Goal: Task Accomplishment & Management: Use online tool/utility

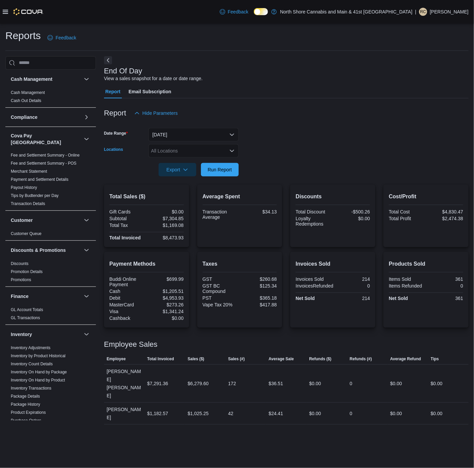
click at [233, 153] on icon "Open list of options" at bounding box center [231, 150] width 5 height 5
click at [197, 182] on div "[STREET_ADDRESS]" at bounding box center [194, 181] width 82 height 7
click at [304, 166] on form "Date Range [DATE] Locations [STREET_ADDRESS] Selected. [STREET_ADDRESS].. Press…" at bounding box center [286, 148] width 365 height 57
click at [224, 172] on span "Run Report" at bounding box center [220, 169] width 24 height 7
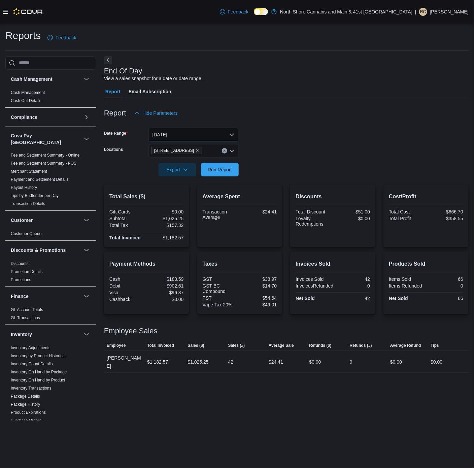
click at [228, 130] on button "[DATE]" at bounding box center [194, 134] width 90 height 13
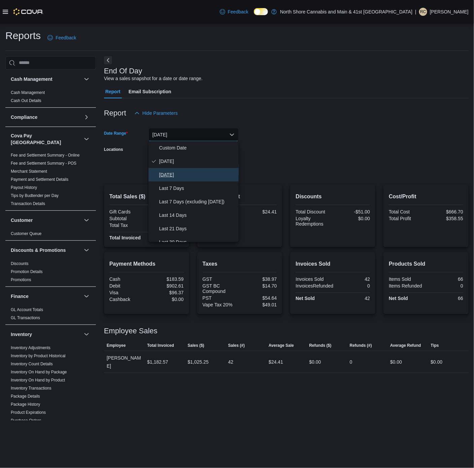
click at [183, 175] on span "[DATE]" at bounding box center [197, 175] width 77 height 8
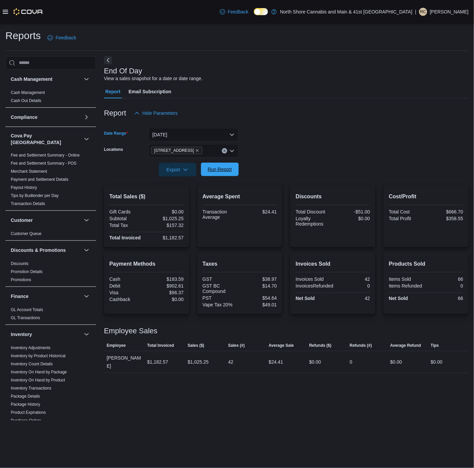
click at [233, 169] on span "Run Report" at bounding box center [220, 169] width 30 height 13
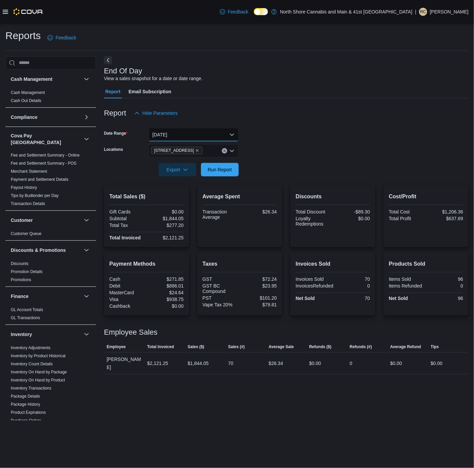
click at [227, 132] on button "[DATE]" at bounding box center [194, 134] width 90 height 13
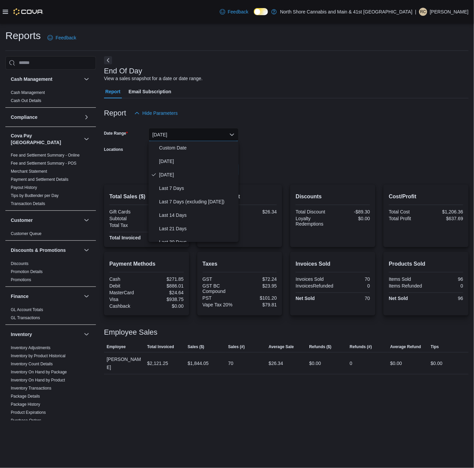
click at [250, 140] on form "Date Range [DATE] Locations [STREET_ADDRESS] Export Run Report" at bounding box center [286, 148] width 365 height 57
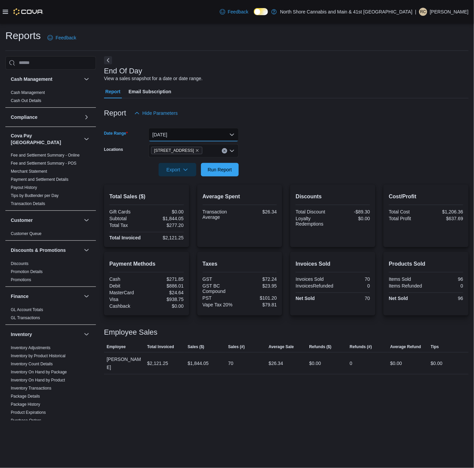
click at [225, 132] on button "[DATE]" at bounding box center [194, 134] width 90 height 13
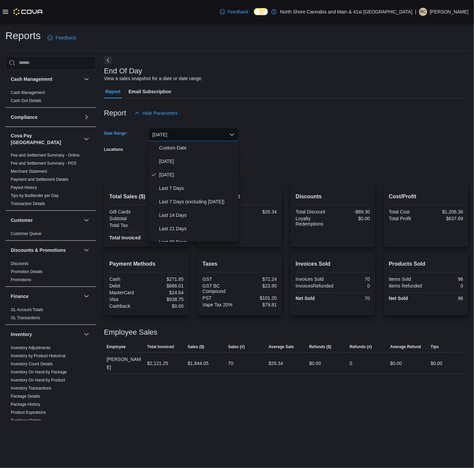
click at [285, 138] on form "Date Range [DATE] Locations [STREET_ADDRESS] Export Run Report" at bounding box center [286, 148] width 365 height 57
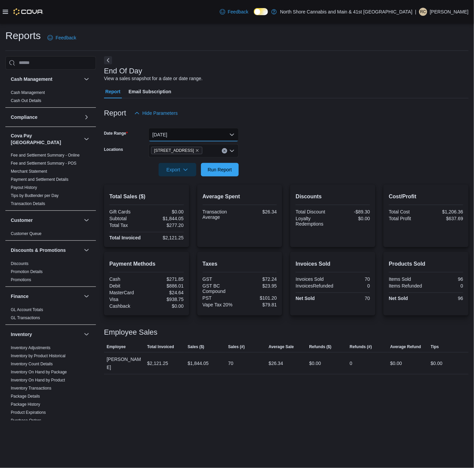
click at [228, 133] on button "[DATE]" at bounding box center [194, 134] width 90 height 13
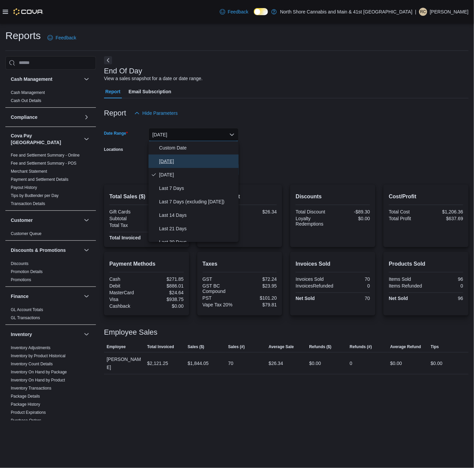
click at [202, 160] on span "[DATE]" at bounding box center [197, 161] width 77 height 8
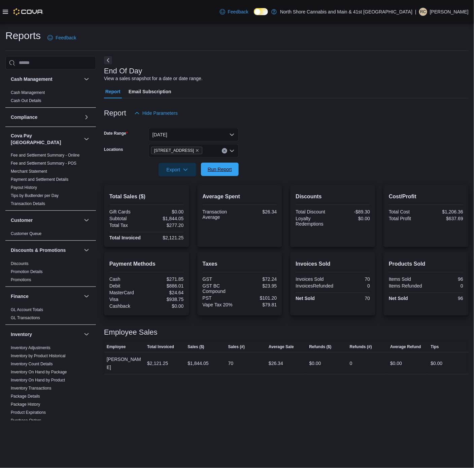
click at [223, 171] on span "Run Report" at bounding box center [220, 169] width 24 height 7
click at [260, 91] on div "Report Email Subscription" at bounding box center [286, 91] width 365 height 13
